Goal: Task Accomplishment & Management: Use online tool/utility

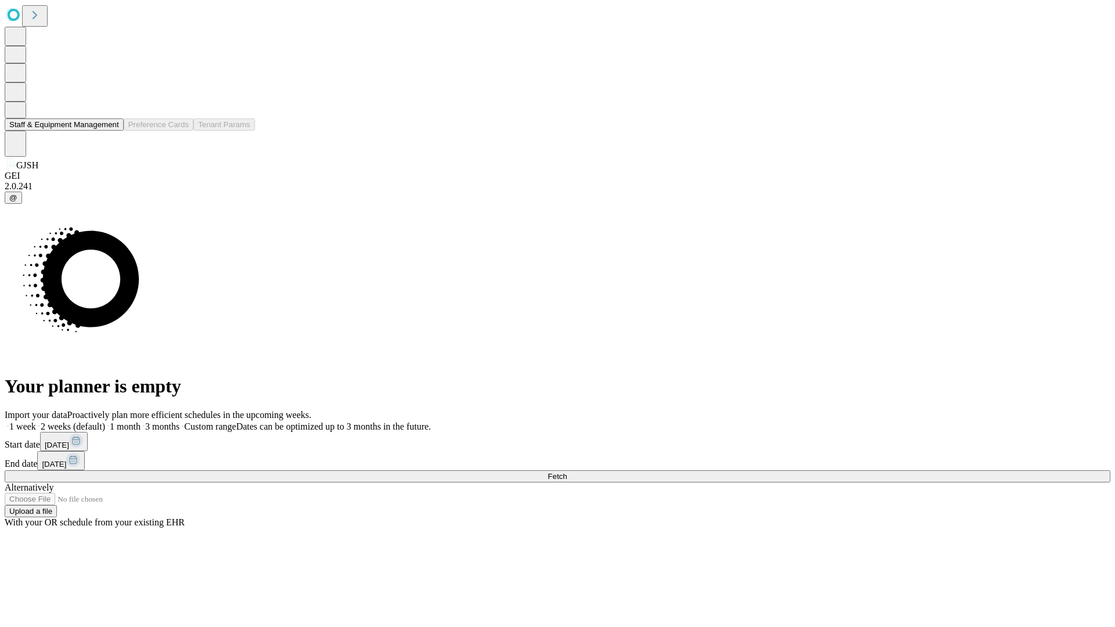
click at [111, 131] on button "Staff & Equipment Management" at bounding box center [64, 125] width 119 height 12
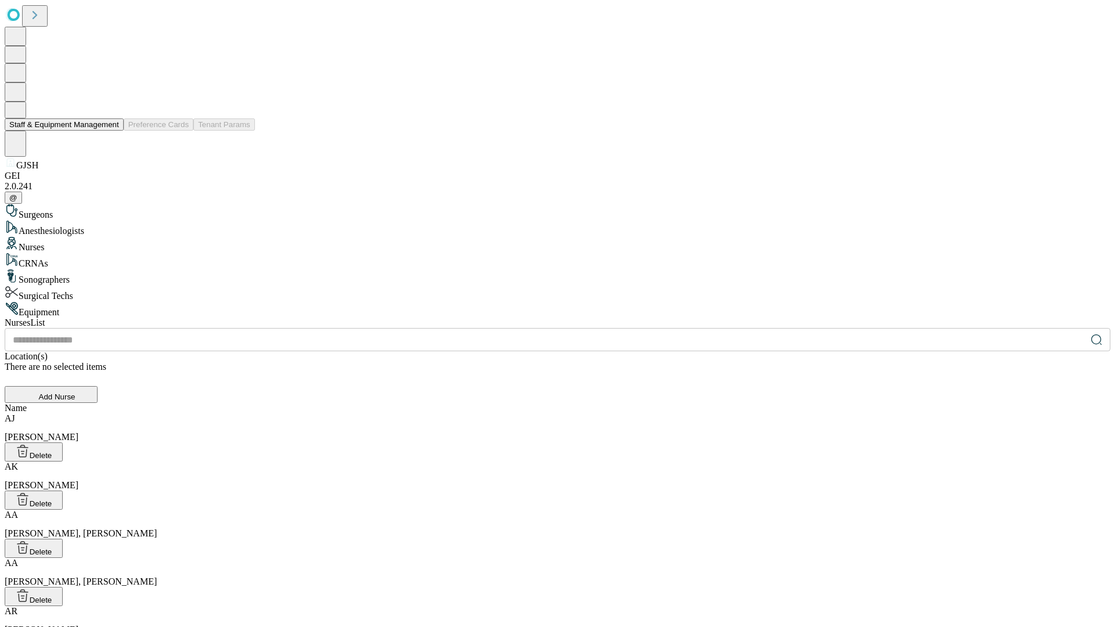
click at [111, 131] on button "Staff & Equipment Management" at bounding box center [64, 125] width 119 height 12
